Goal: Information Seeking & Learning: Learn about a topic

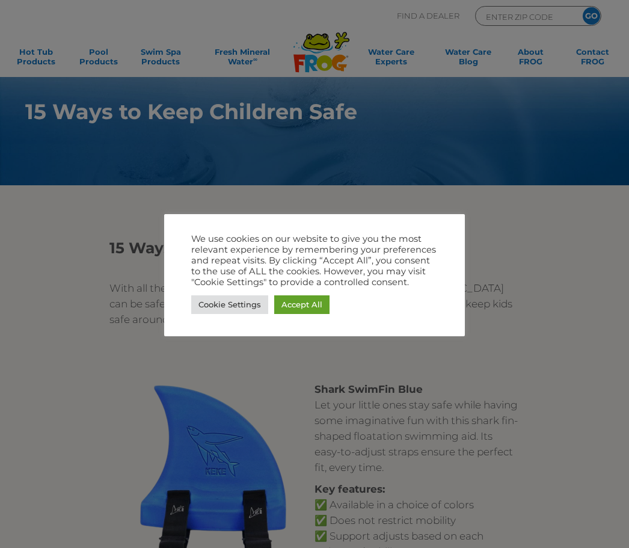
click at [291, 307] on link "Accept All" at bounding box center [301, 304] width 55 height 19
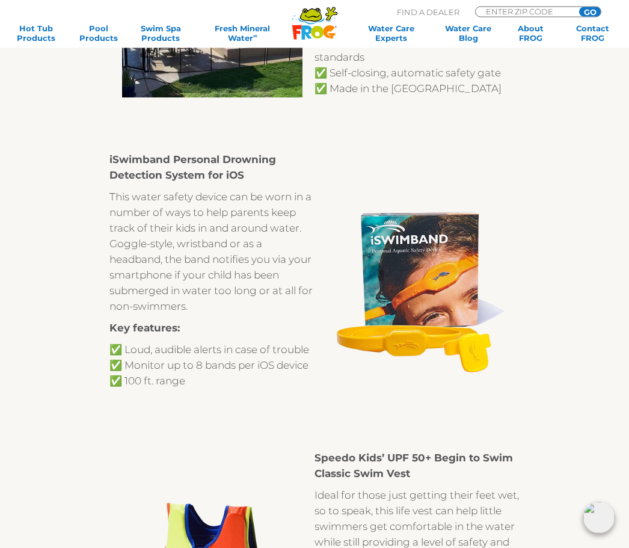
scroll to position [3680, 0]
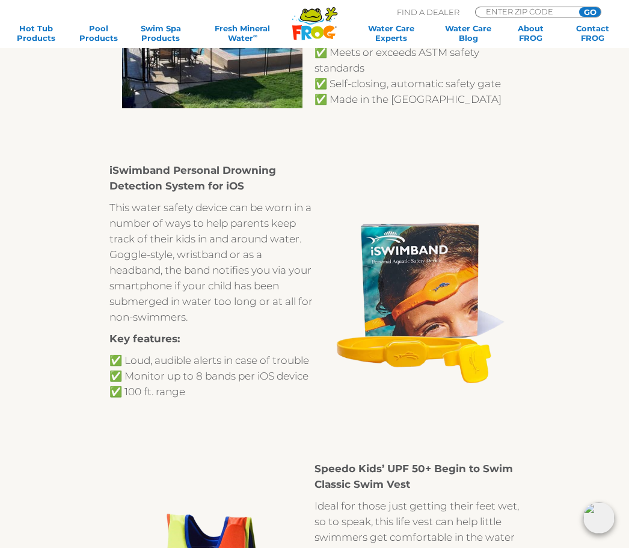
click at [207, 173] on strong "iSwimband Personal Drowning Detection System for iOS" at bounding box center [192, 178] width 167 height 28
click at [160, 343] on strong "Key features:" at bounding box center [144, 339] width 70 height 12
click at [170, 395] on p "✅ Loud, audible alerts in case of trouble ✅ Monitor up to 8 bands per iOS devic…" at bounding box center [211, 375] width 205 height 47
click at [384, 361] on img at bounding box center [417, 303] width 205 height 205
click at [441, 288] on img at bounding box center [417, 303] width 205 height 205
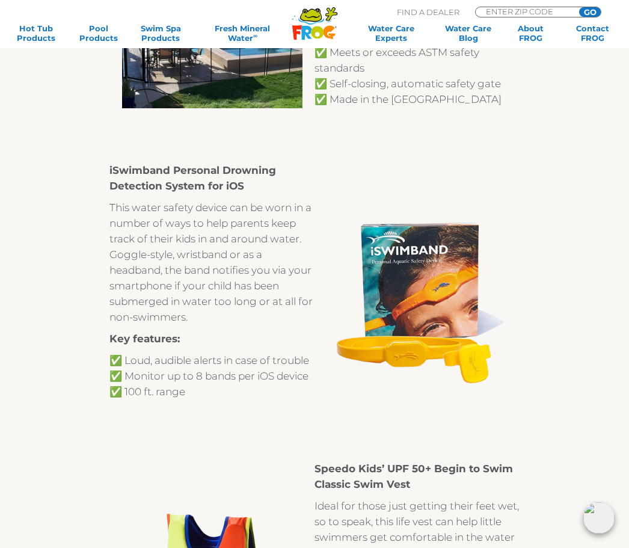
click at [407, 246] on img at bounding box center [417, 303] width 205 height 205
click at [215, 171] on strong "iSwimband Personal Drowning Detection System for iOS" at bounding box center [192, 178] width 167 height 28
click at [176, 183] on strong "iSwimband Personal Drowning Detection System for iOS" at bounding box center [192, 178] width 167 height 28
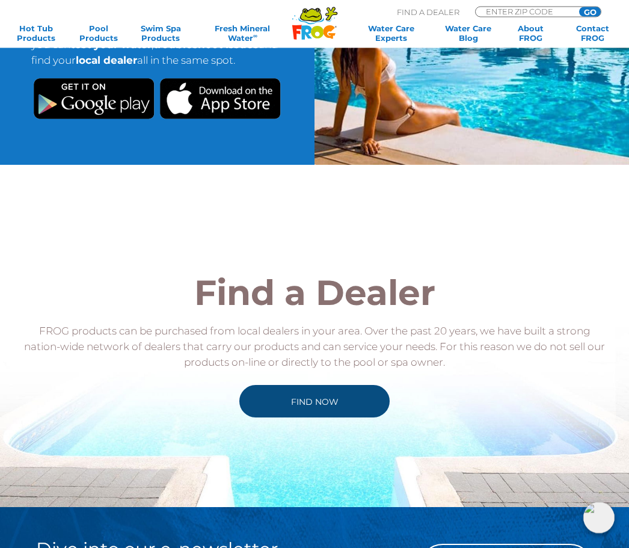
scroll to position [4509, 0]
click at [340, 400] on link "Find Now" at bounding box center [314, 401] width 150 height 32
